Goal: Answer question/provide support

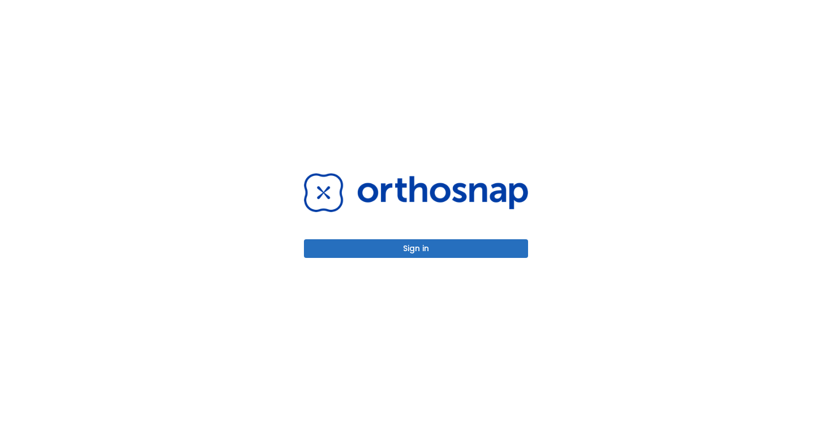
click at [458, 237] on div "Sign in" at bounding box center [416, 215] width 224 height 85
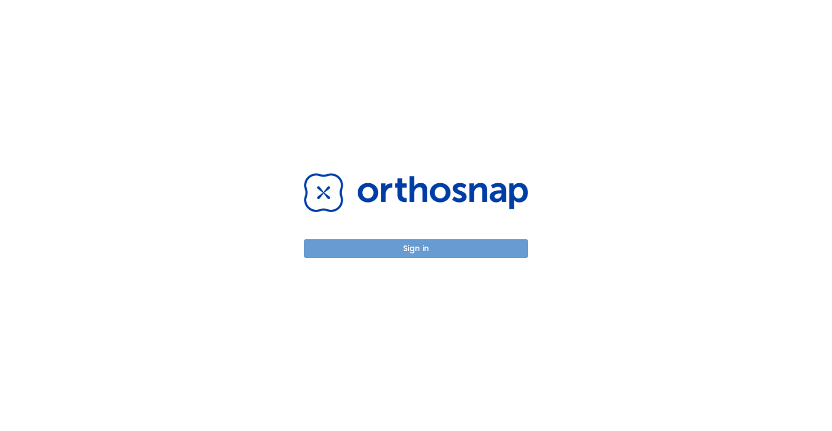
click at [451, 253] on button "Sign in" at bounding box center [416, 248] width 224 height 19
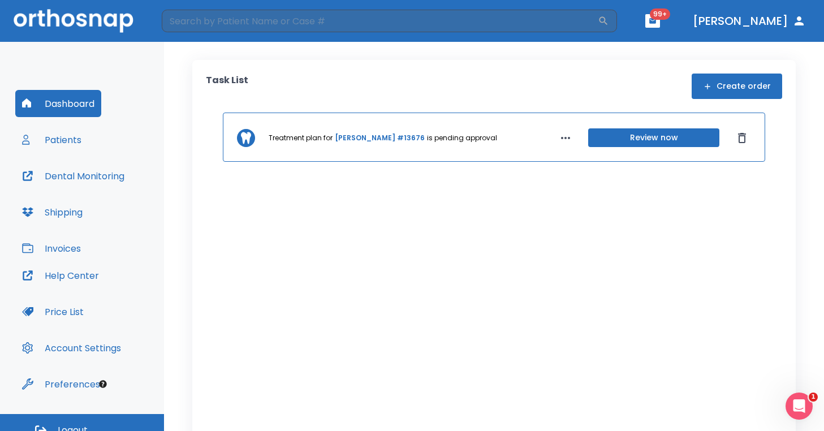
click at [362, 140] on link "[PERSON_NAME] #13676" at bounding box center [380, 138] width 90 height 10
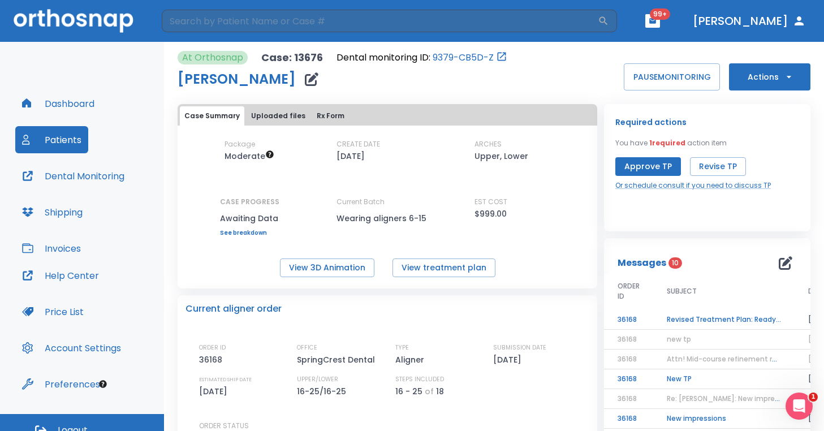
click at [724, 321] on td "Revised Treatment Plan: Ready for Approval" at bounding box center [724, 320] width 141 height 20
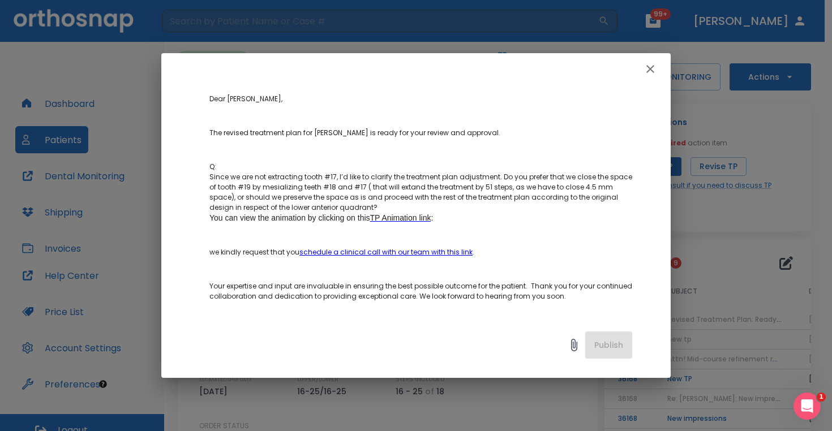
scroll to position [113, 0]
click at [394, 220] on span "TP Animation link" at bounding box center [400, 216] width 61 height 9
click at [648, 68] on icon "button" at bounding box center [650, 69] width 8 height 8
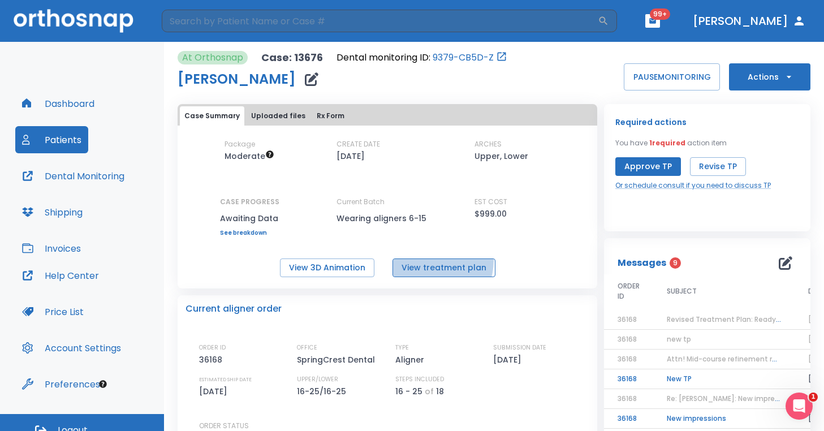
click at [428, 260] on button "View treatment plan" at bounding box center [444, 268] width 103 height 19
click at [719, 315] on span "Revised Treatment Plan: Ready for Approval" at bounding box center [743, 320] width 153 height 10
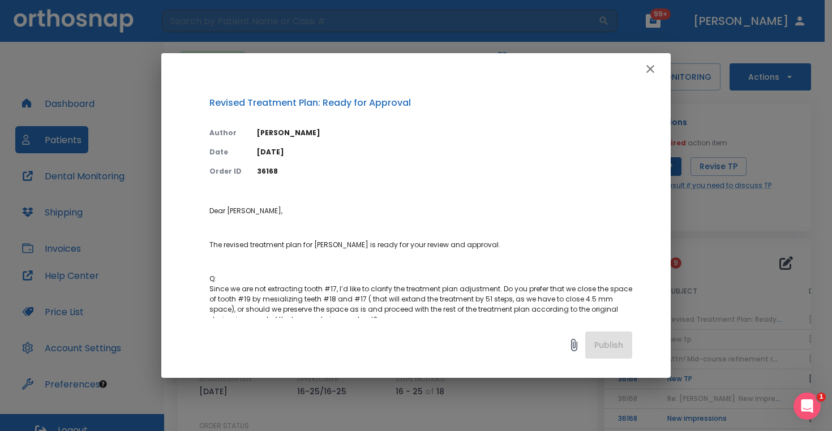
click at [651, 68] on icon "button" at bounding box center [650, 69] width 8 height 8
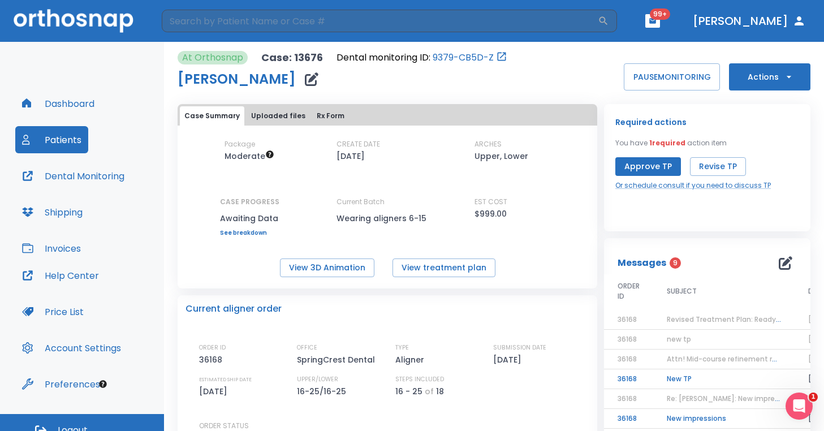
click at [678, 319] on span "Revised Treatment Plan: Ready for Approval" at bounding box center [743, 320] width 153 height 10
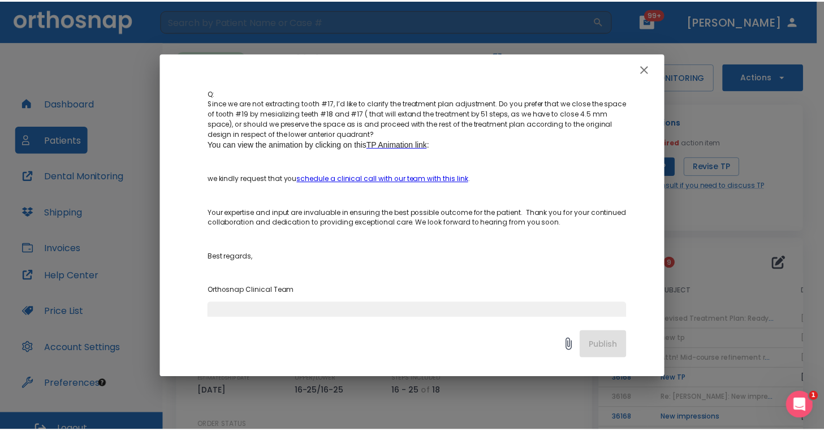
scroll to position [274, 0]
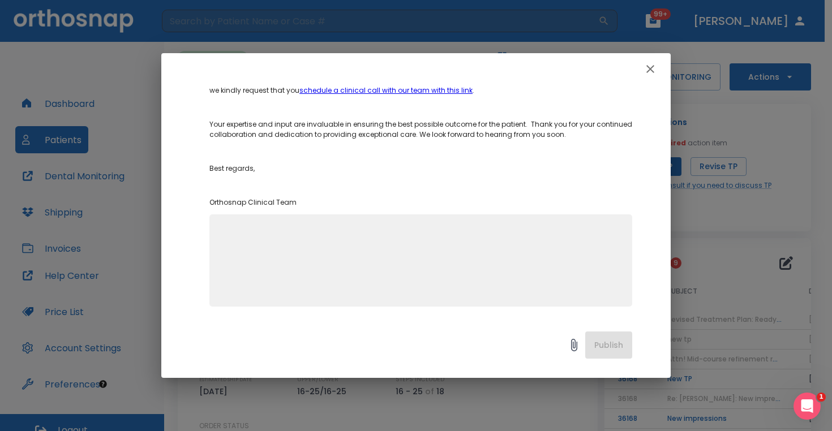
click at [350, 259] on textarea at bounding box center [420, 265] width 409 height 78
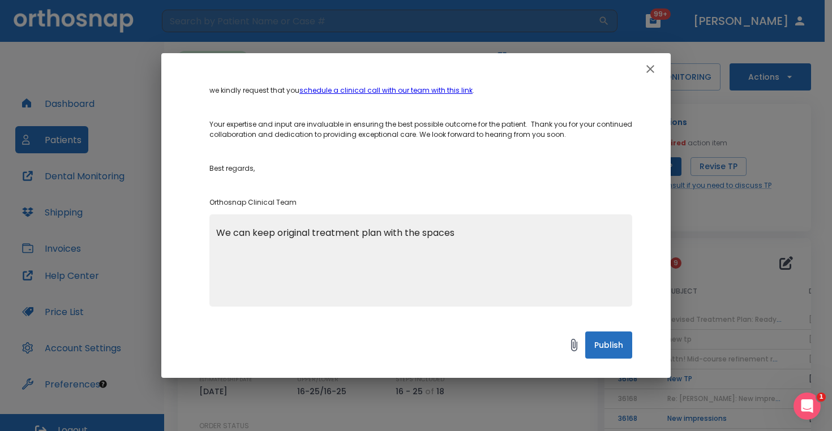
type textarea "We can keep original treatment plan with the spaces"
click at [618, 342] on button "Publish" at bounding box center [608, 345] width 47 height 27
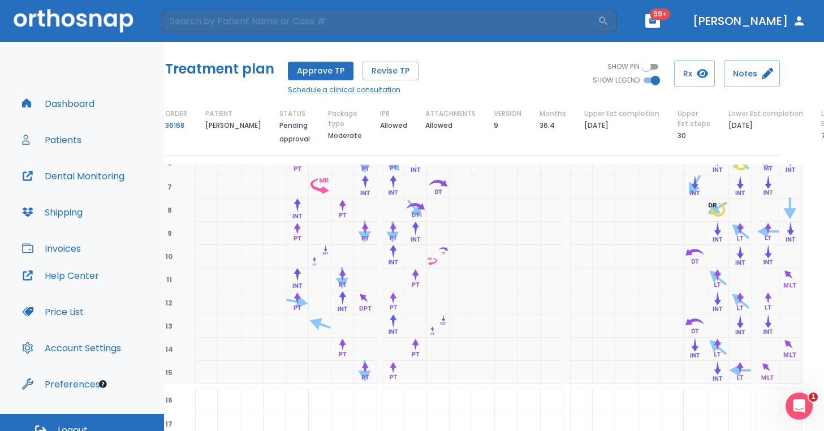
scroll to position [521, 0]
